Goal: Communication & Community: Answer question/provide support

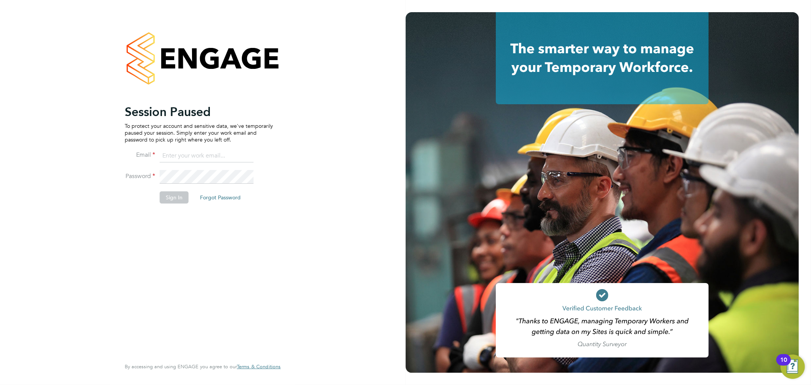
click at [363, 37] on div "Session Paused To protect your account and sensitive data, we've temporarily pa…" at bounding box center [203, 192] width 406 height 385
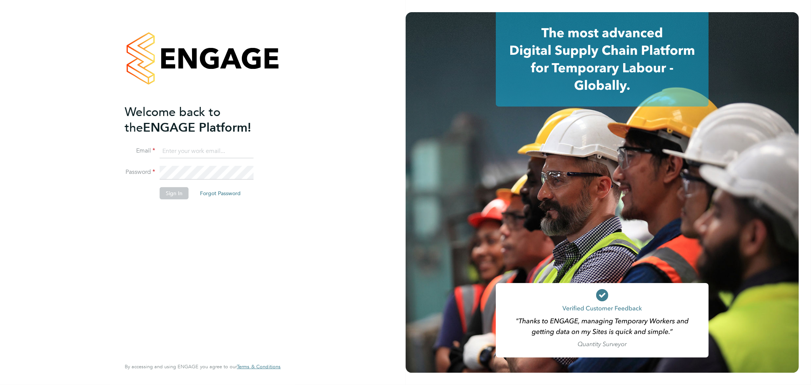
click at [244, 158] on li "Email" at bounding box center [199, 155] width 148 height 21
click at [241, 155] on input at bounding box center [207, 152] width 94 height 14
type input "kyle.johnson@prsjobs.com"
click at [170, 189] on button "Sign In" at bounding box center [174, 193] width 29 height 12
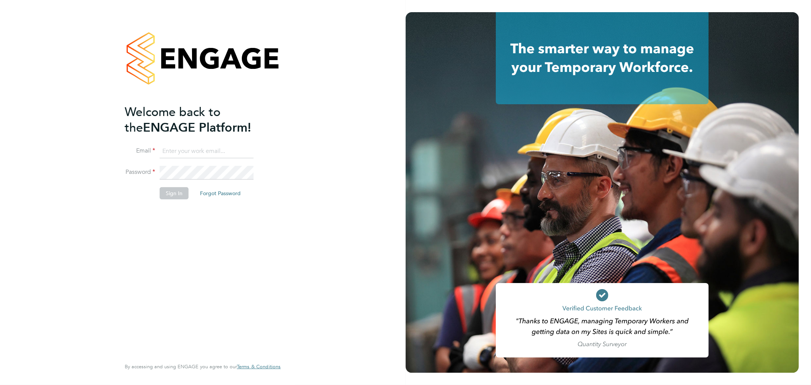
click at [177, 153] on input at bounding box center [207, 152] width 94 height 14
type input "kyle.johnson@prsjobs.com"
click at [187, 191] on button "Sign In" at bounding box center [174, 193] width 29 height 12
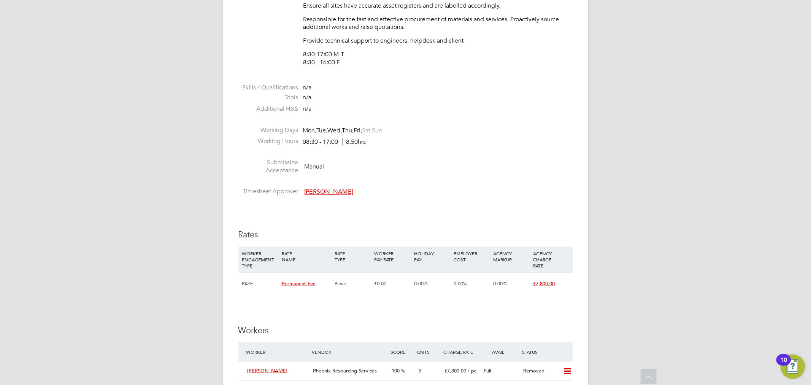
scroll to position [718, 0]
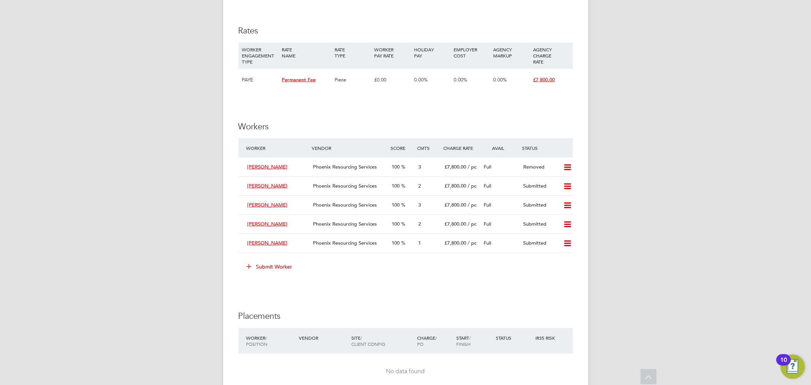
drag, startPoint x: 459, startPoint y: 218, endPoint x: 684, endPoint y: 206, distance: 225.5
click at [684, 206] on div "KJ Kyle Johnson Notifications 5 Applications: Tasks Network Businesses Sites Wo…" at bounding box center [405, 19] width 811 height 1645
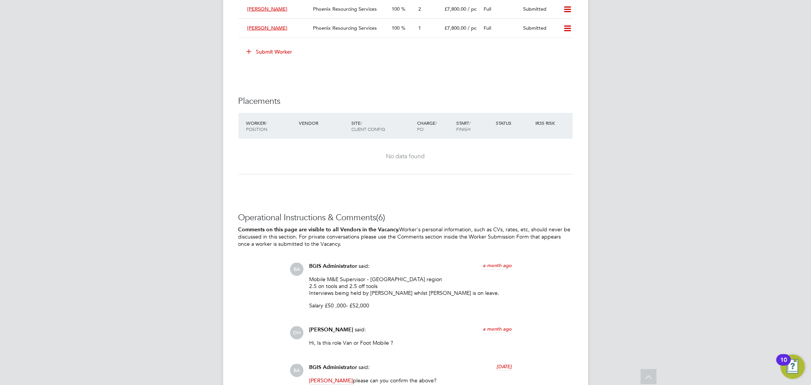
scroll to position [922, 0]
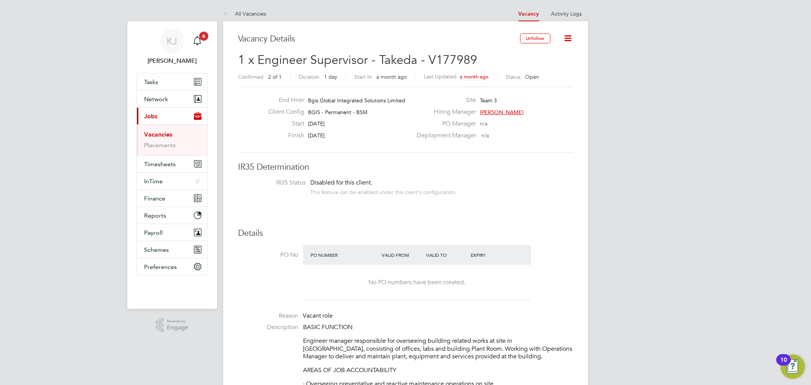
drag, startPoint x: 165, startPoint y: 135, endPoint x: 176, endPoint y: 135, distance: 10.7
click at [165, 135] on link "Vacancies" at bounding box center [159, 134] width 28 height 7
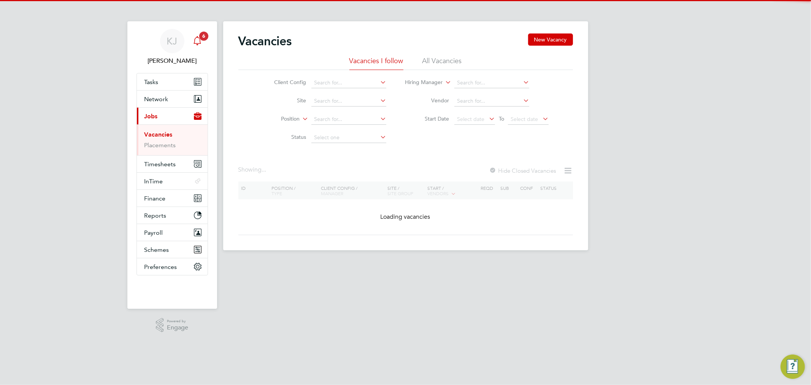
click at [198, 35] on div "Main navigation" at bounding box center [197, 40] width 15 height 15
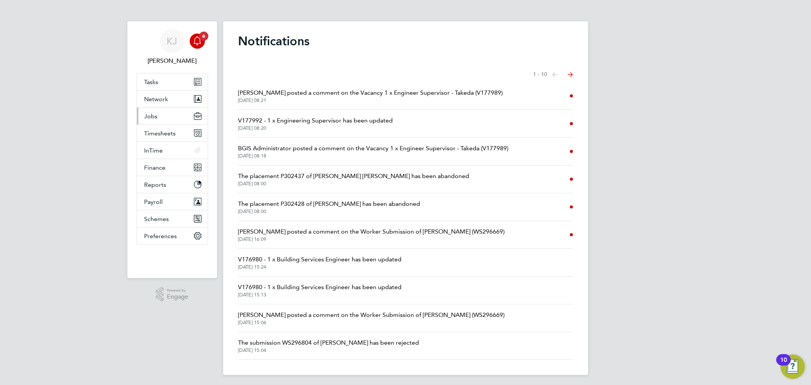
click at [164, 117] on button "Jobs" at bounding box center [172, 116] width 71 height 17
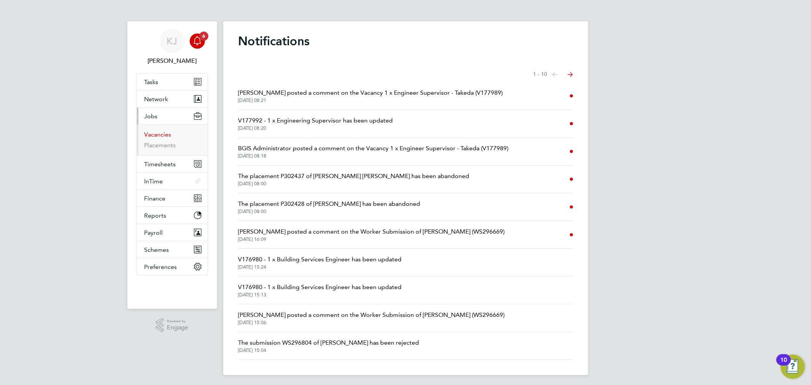
click at [167, 132] on link "Vacancies" at bounding box center [158, 134] width 27 height 7
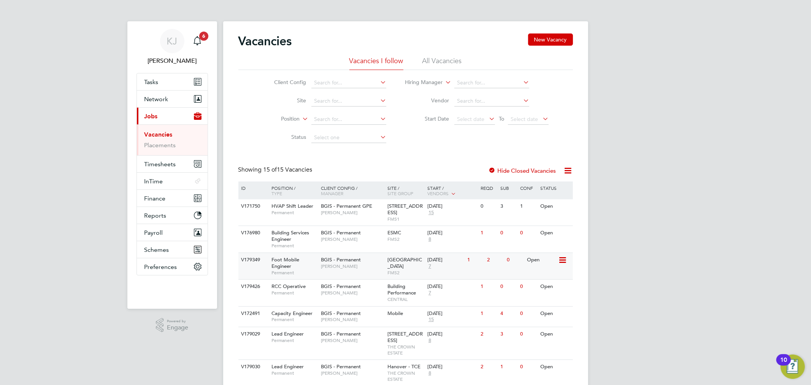
click at [358, 264] on span "[PERSON_NAME]" at bounding box center [352, 266] width 63 height 6
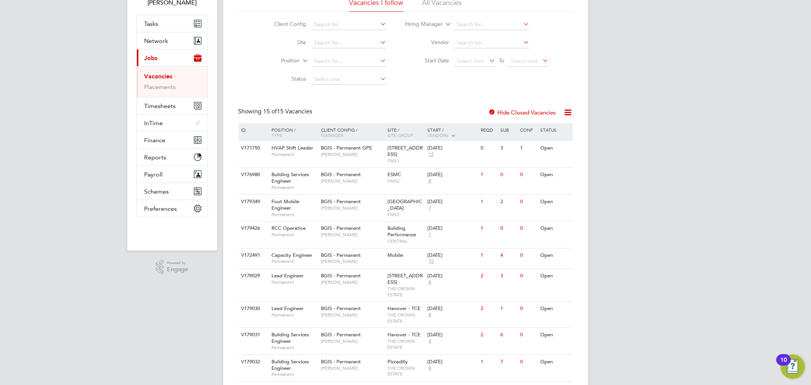
scroll to position [127, 0]
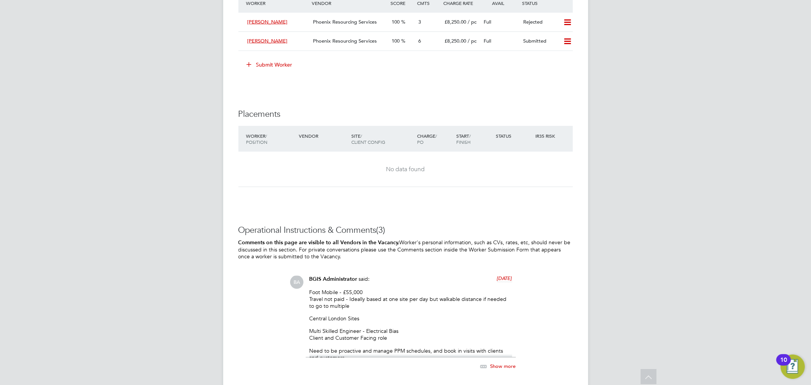
scroll to position [965, 0]
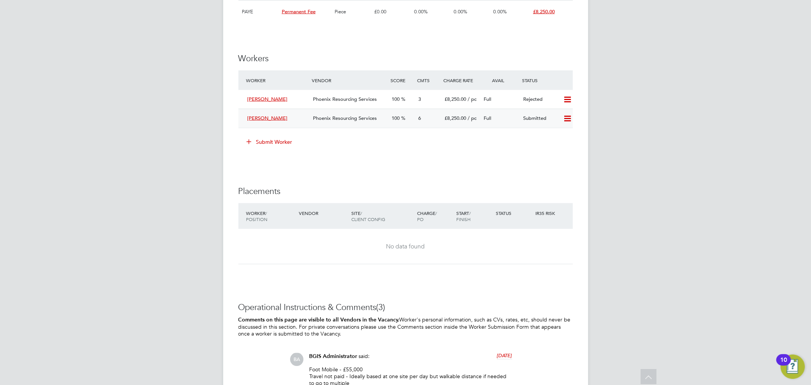
click at [337, 120] on span "Phoenix Resourcing Services" at bounding box center [345, 118] width 64 height 6
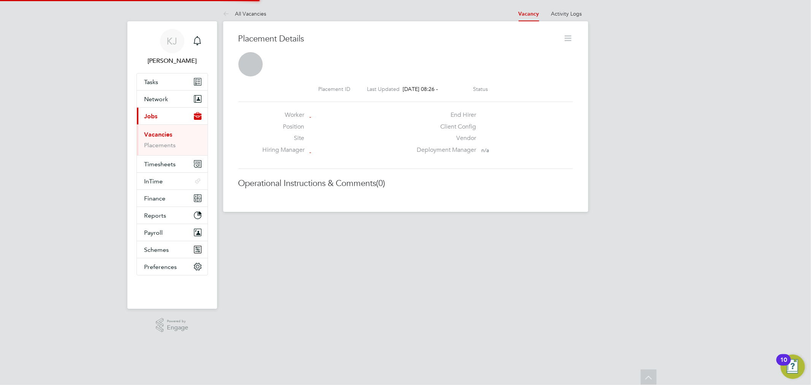
scroll to position [4, 4]
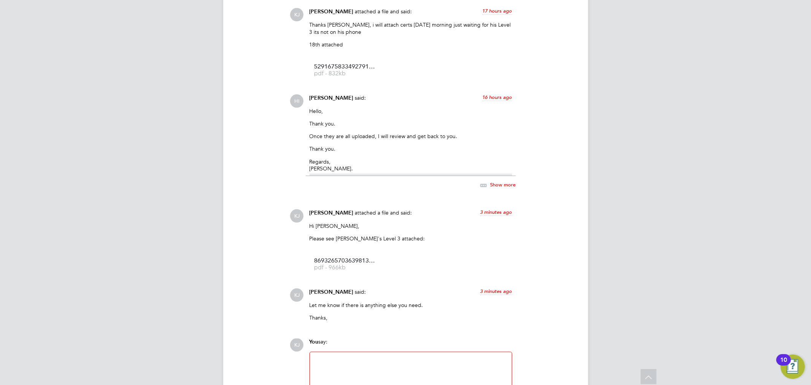
click at [455, 217] on div "[PERSON_NAME] attached a file and said: 3 minutes ago" at bounding box center [411, 215] width 203 height 13
click at [491, 185] on span "Show more" at bounding box center [503, 184] width 25 height 6
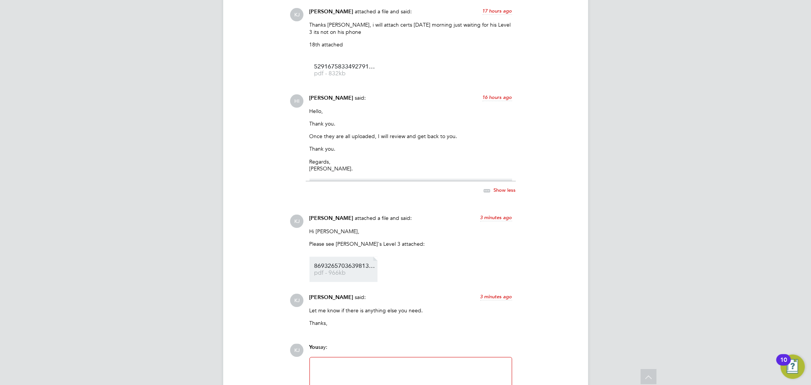
click at [346, 267] on span "8693265703639813519.pdf" at bounding box center [345, 266] width 61 height 6
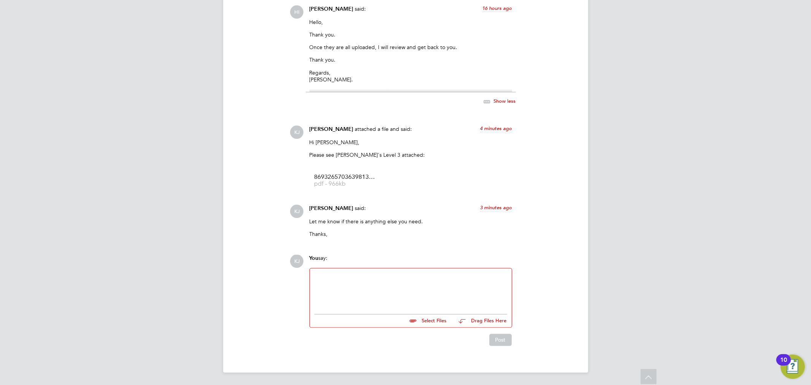
drag, startPoint x: 388, startPoint y: 286, endPoint x: 387, endPoint y: 277, distance: 9.5
click at [387, 284] on div at bounding box center [411, 289] width 193 height 33
click at [499, 337] on button "Post" at bounding box center [501, 340] width 22 height 12
